Goal: Navigation & Orientation: Find specific page/section

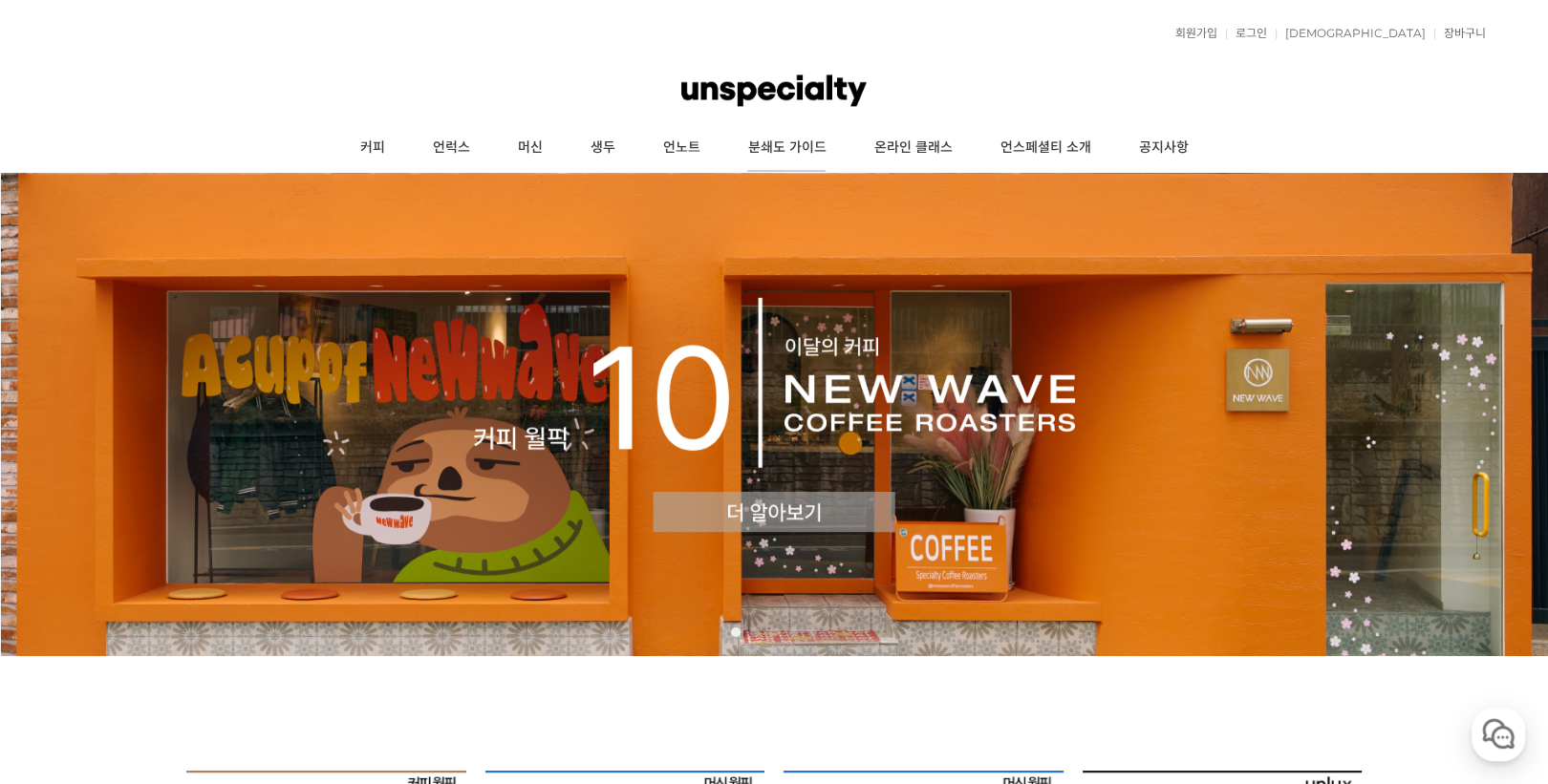
click at [804, 144] on link "분쇄도 가이드" at bounding box center [786, 148] width 126 height 48
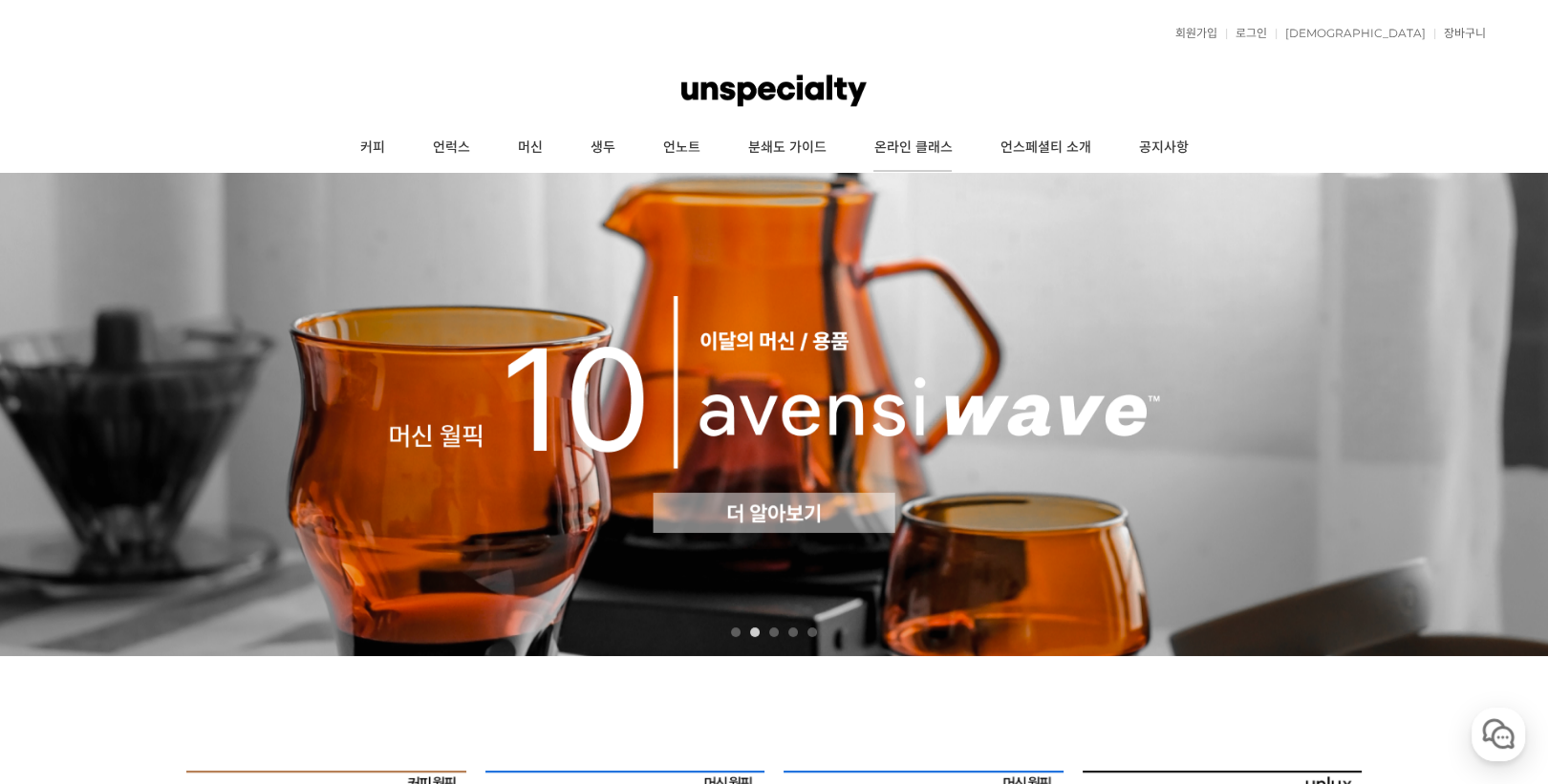
click at [918, 151] on link "온라인 클래스" at bounding box center [912, 148] width 126 height 48
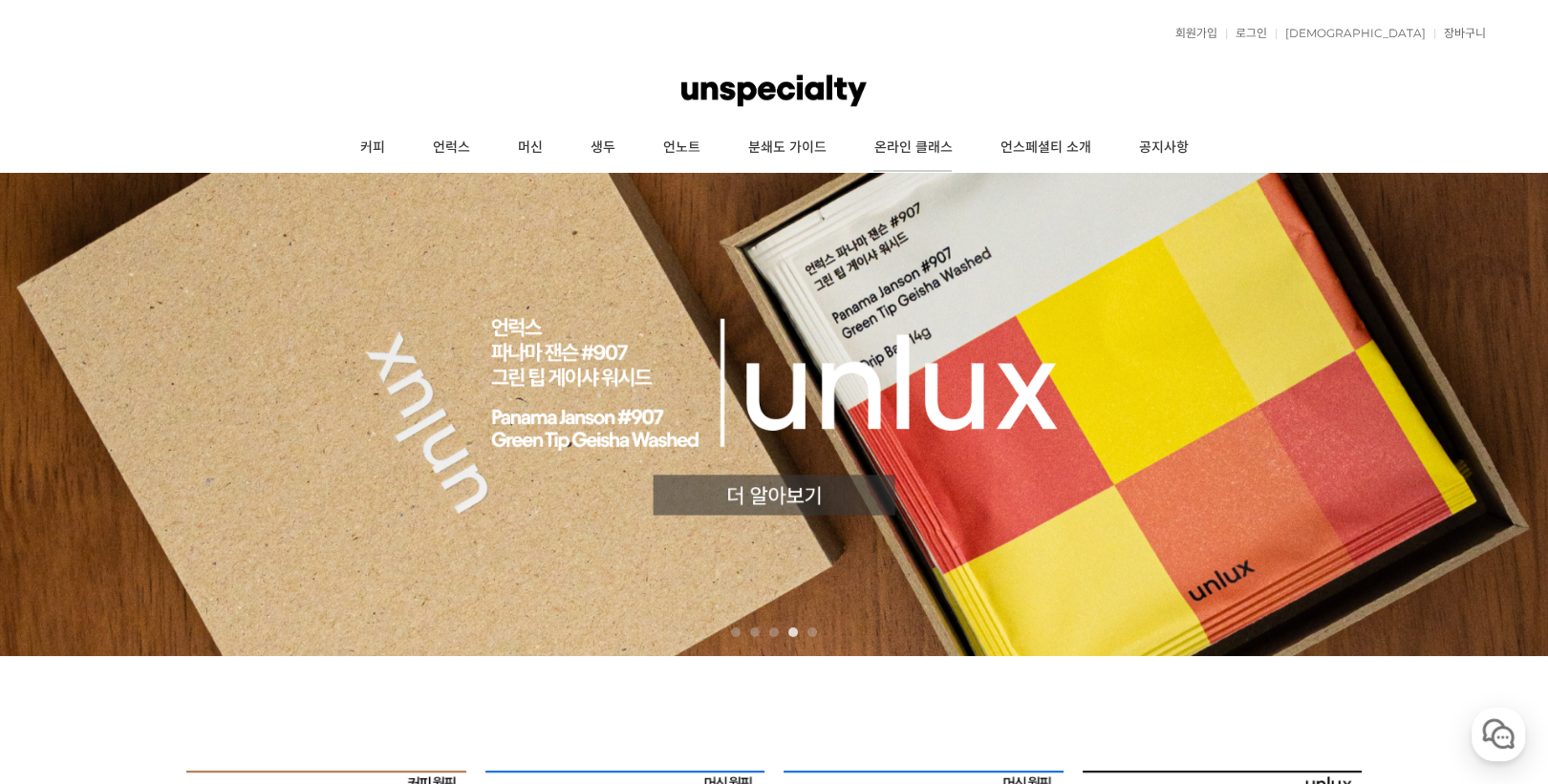
click at [922, 156] on link "온라인 클래스" at bounding box center [912, 148] width 126 height 48
click at [889, 141] on link "온라인 클래스" at bounding box center [912, 148] width 126 height 48
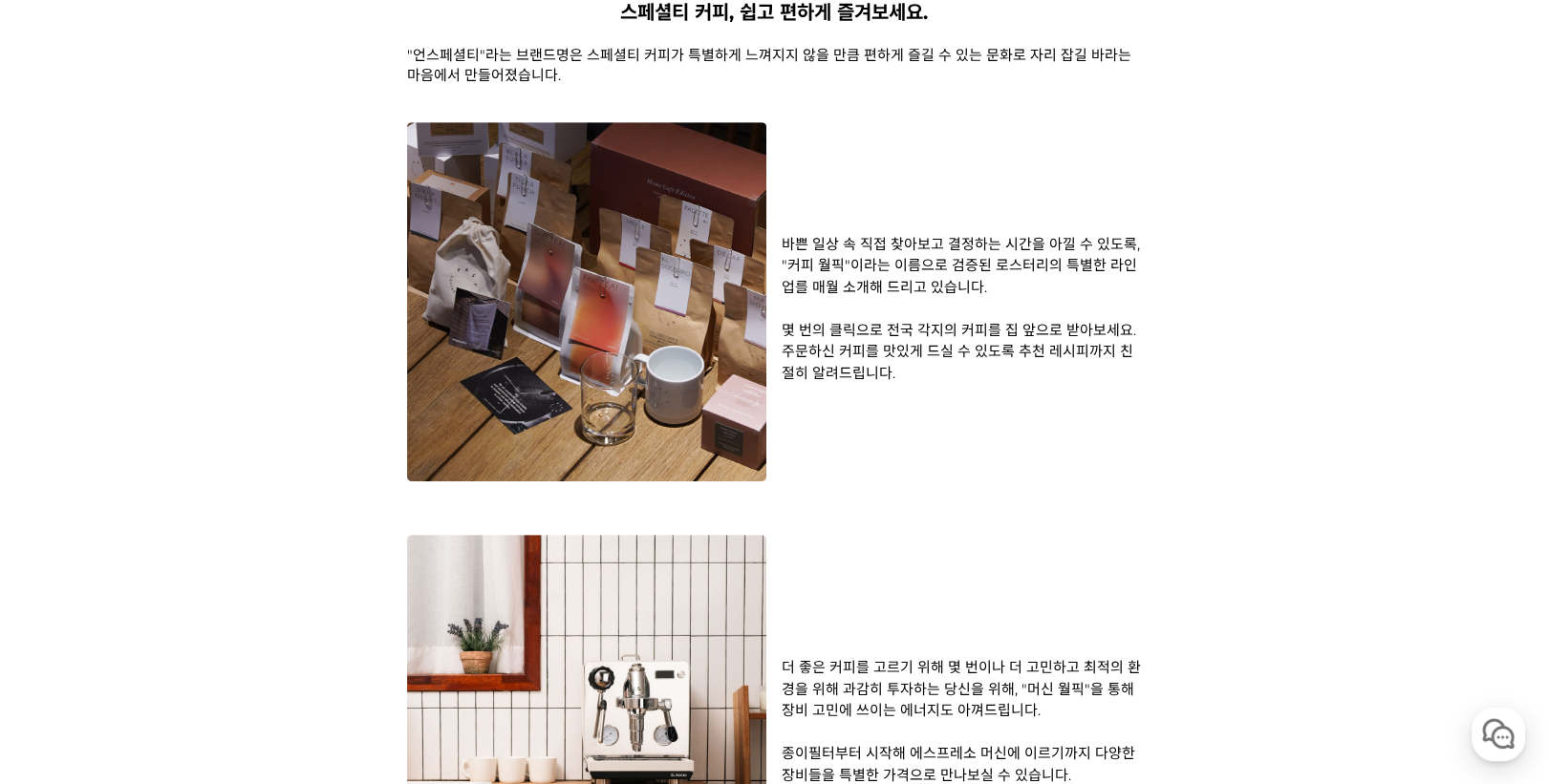
scroll to position [1298, 0]
